Goal: Information Seeking & Learning: Learn about a topic

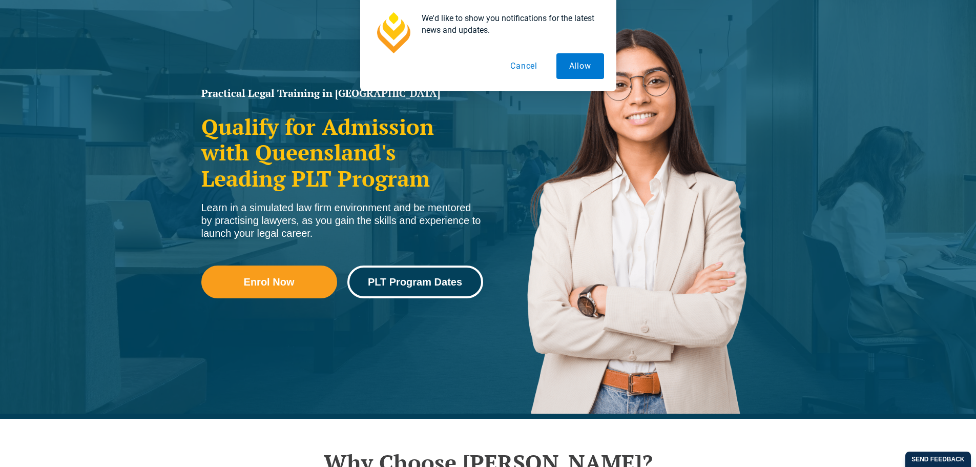
click at [434, 285] on span "PLT Program Dates" at bounding box center [415, 282] width 94 height 10
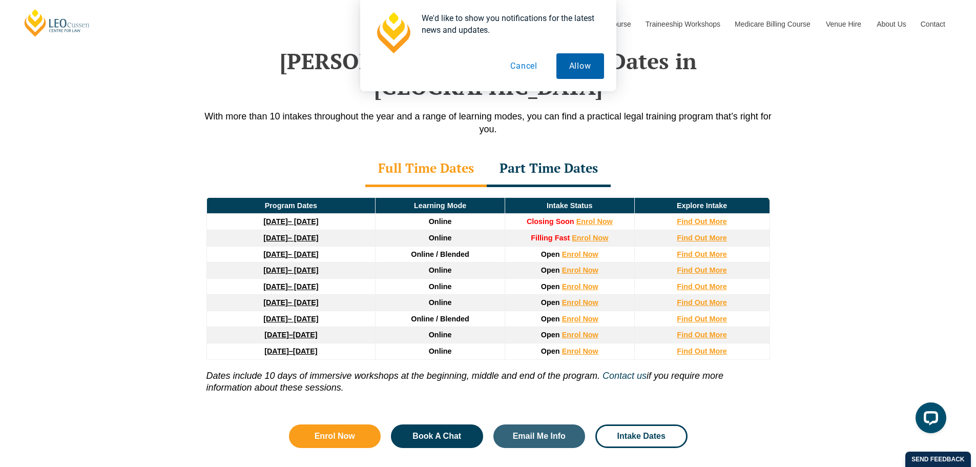
click at [581, 63] on button "Allow" at bounding box center [580, 66] width 48 height 26
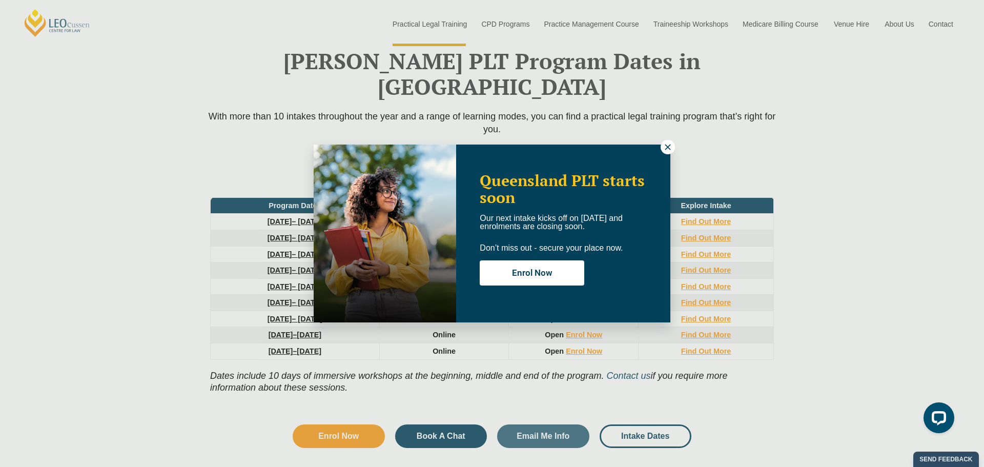
click at [669, 147] on icon at bounding box center [667, 146] width 9 height 9
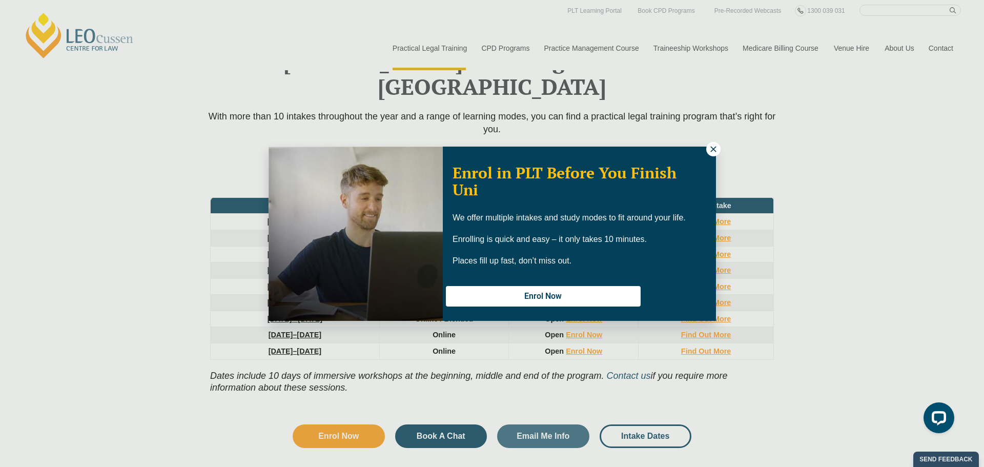
click at [713, 150] on icon at bounding box center [712, 148] width 9 height 9
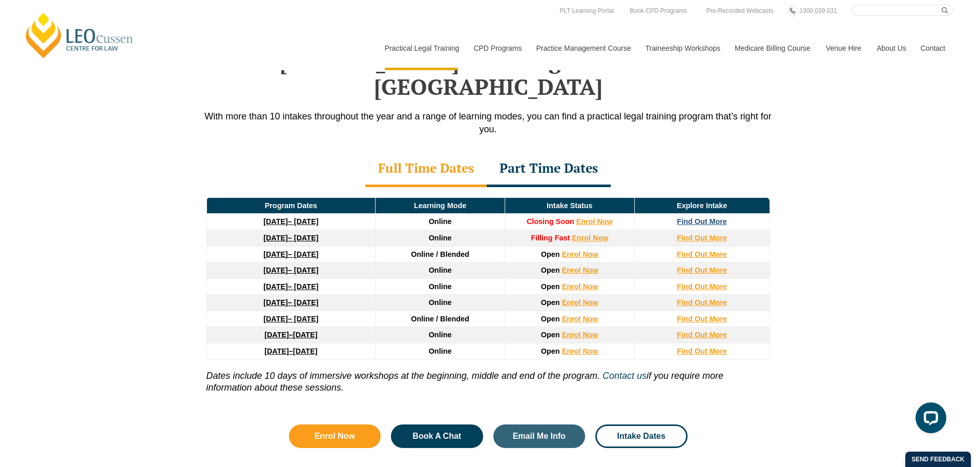
click at [716, 217] on strong "Find Out More" at bounding box center [702, 221] width 50 height 8
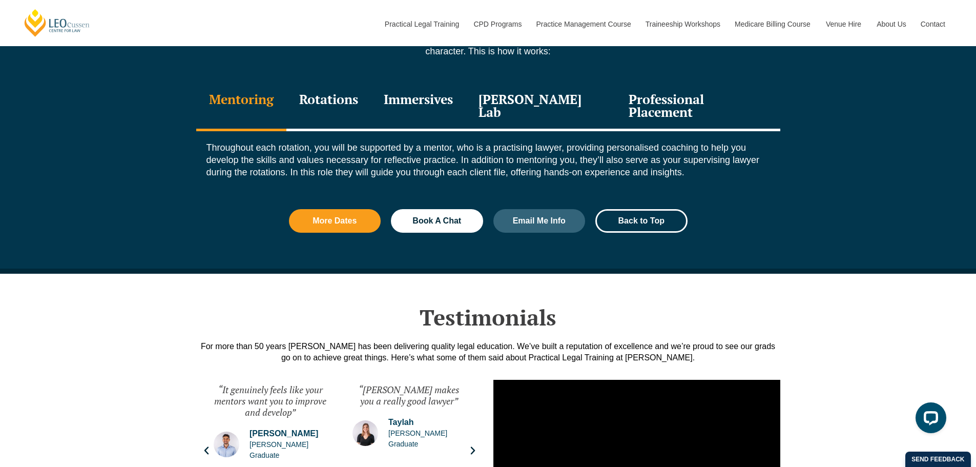
scroll to position [1127, 0]
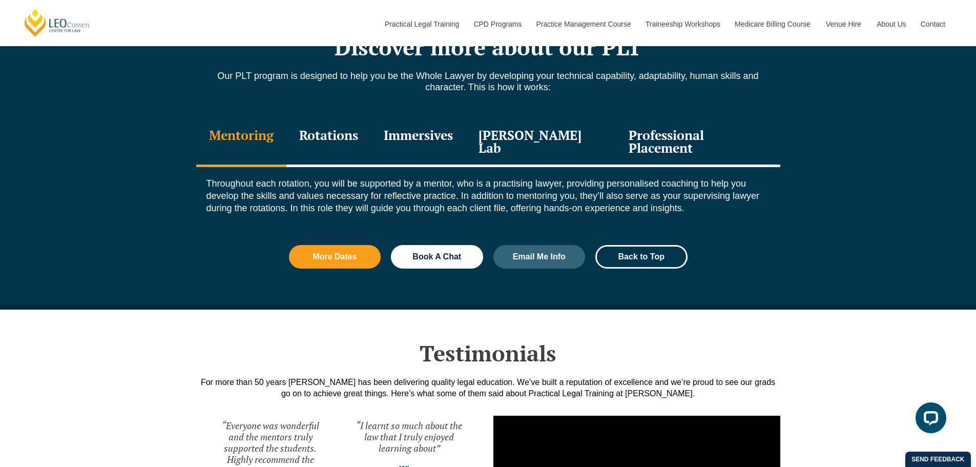
click at [330, 137] on div "Rotations" at bounding box center [328, 142] width 85 height 49
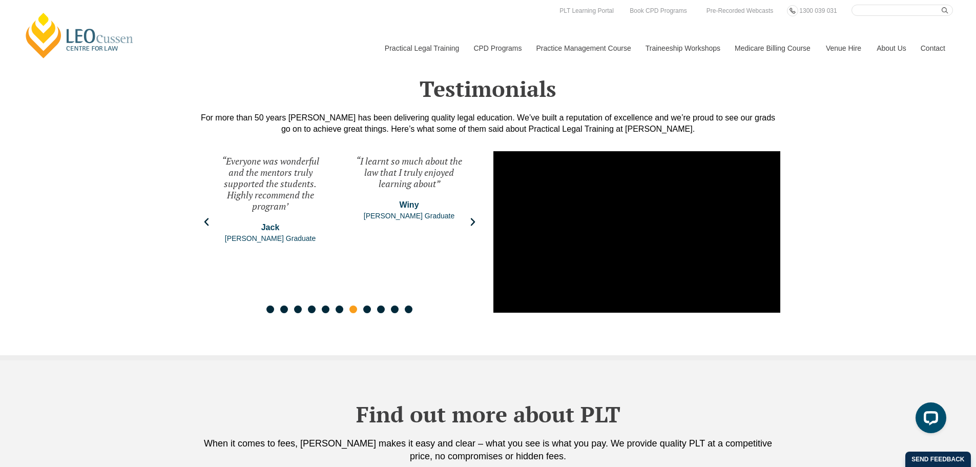
scroll to position [1588, 0]
